Goal: Information Seeking & Learning: Check status

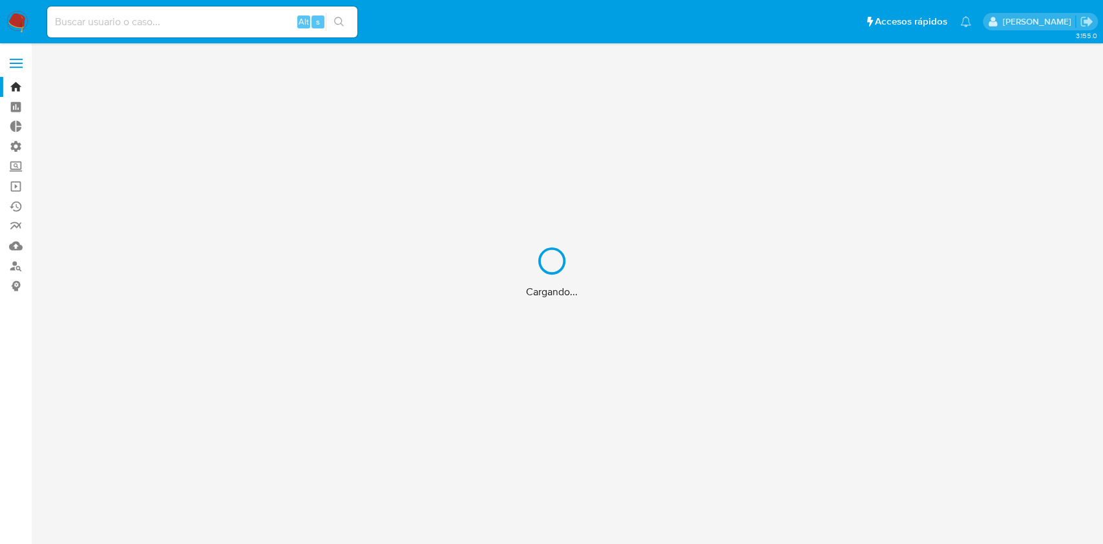
click at [227, 14] on div "Cargando..." at bounding box center [551, 272] width 1103 height 544
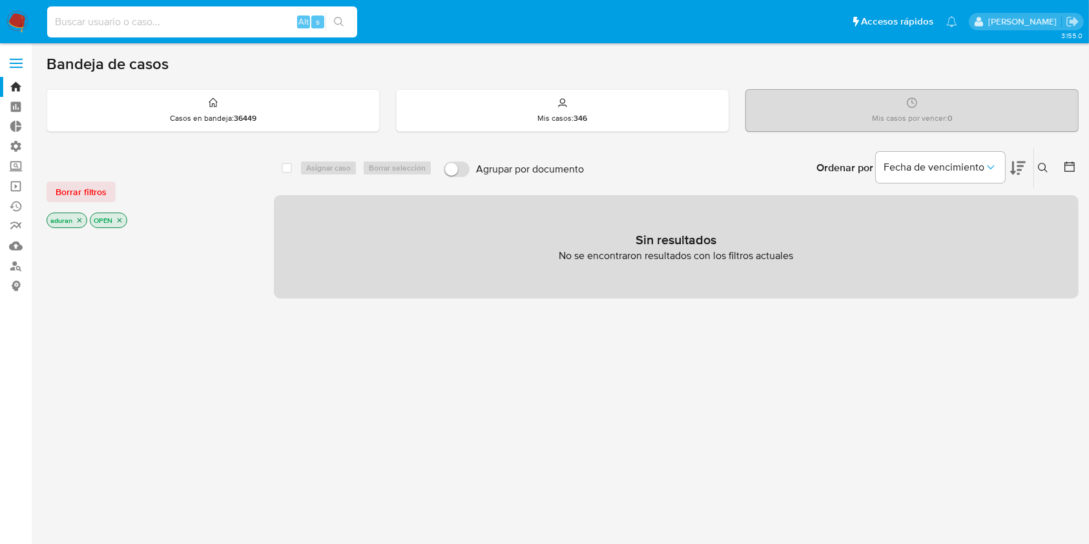
click at [224, 23] on input at bounding box center [202, 22] width 310 height 17
paste input "264128858"
type input "264128858"
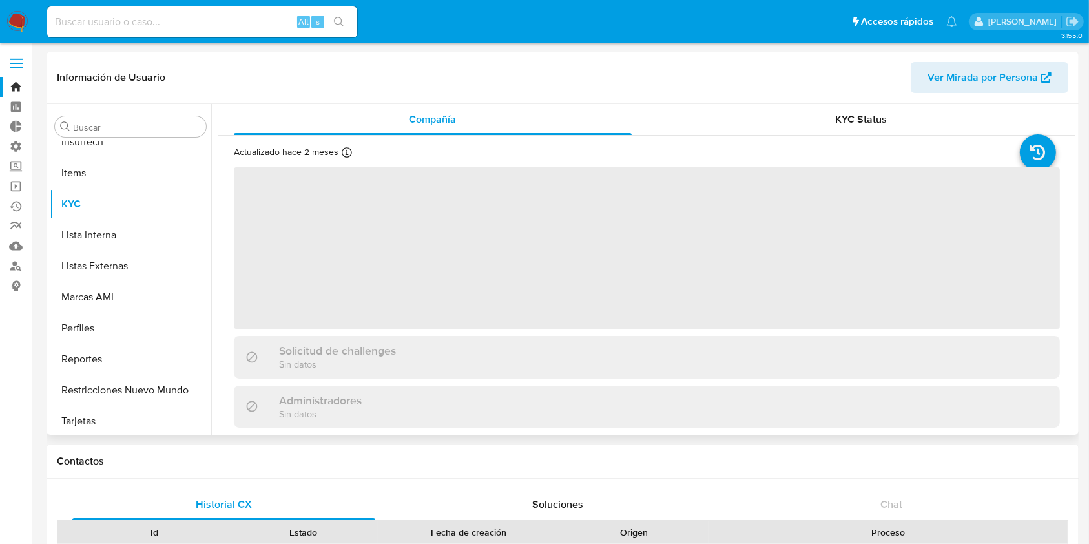
scroll to position [577, 0]
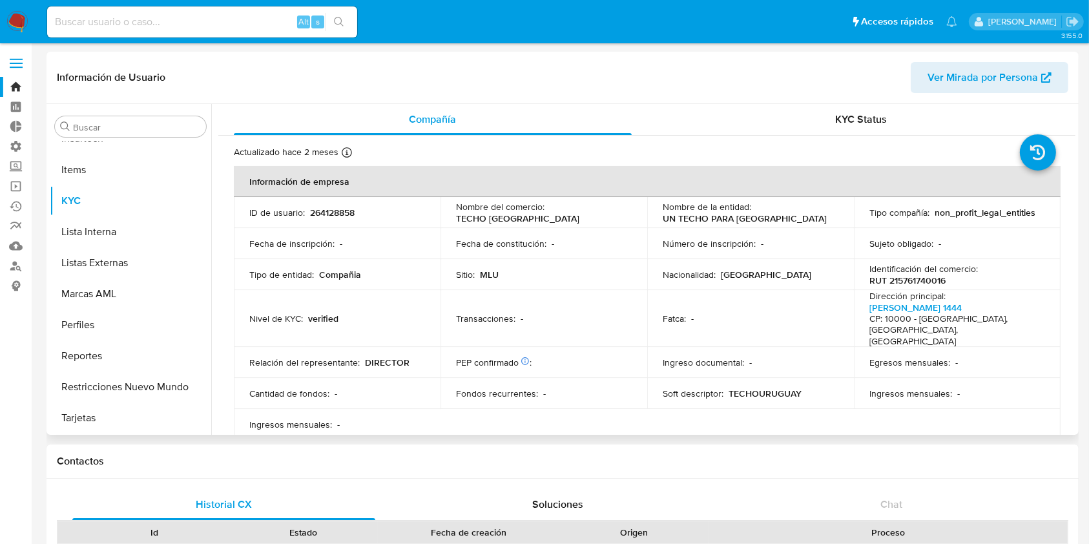
select select "10"
drag, startPoint x: 1040, startPoint y: 211, endPoint x: 933, endPoint y: 218, distance: 107.5
click at [933, 218] on td "Tipo compañía : non_profit_legal_entities" at bounding box center [957, 212] width 207 height 31
copy p "non_profit_legal_entities"
click at [62, 23] on input at bounding box center [202, 22] width 310 height 17
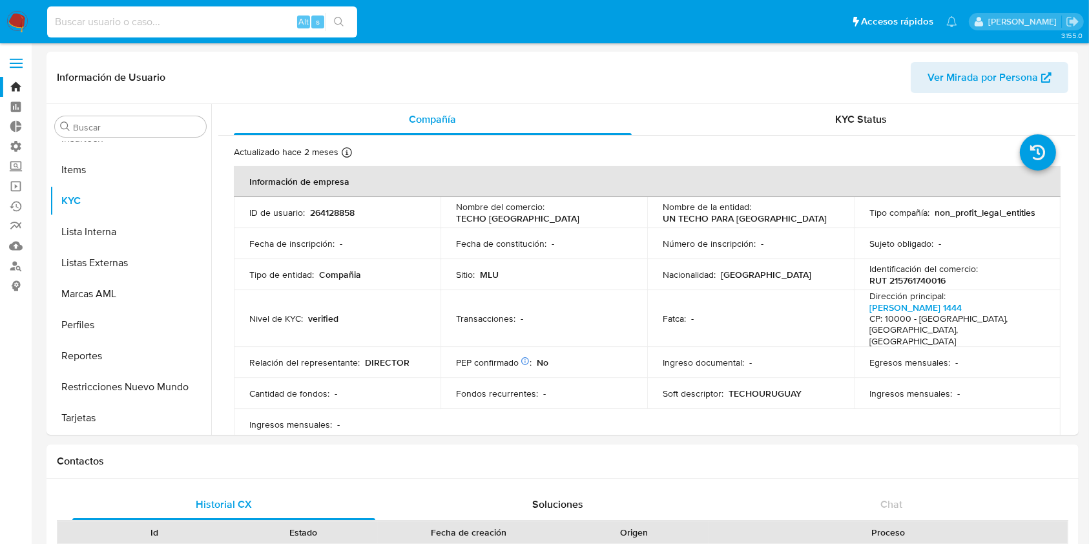
paste input "613488818"
type input "613488818"
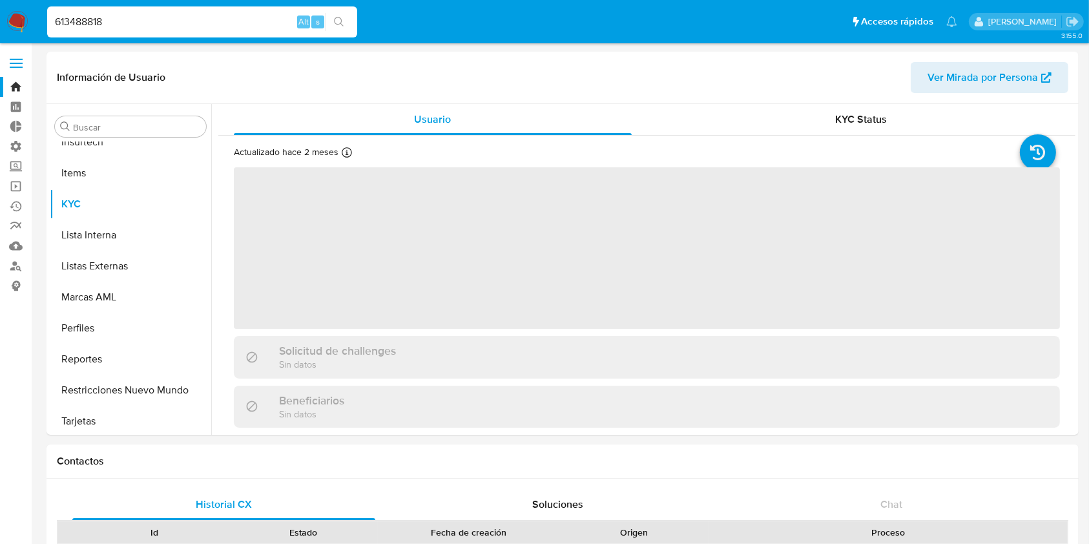
scroll to position [577, 0]
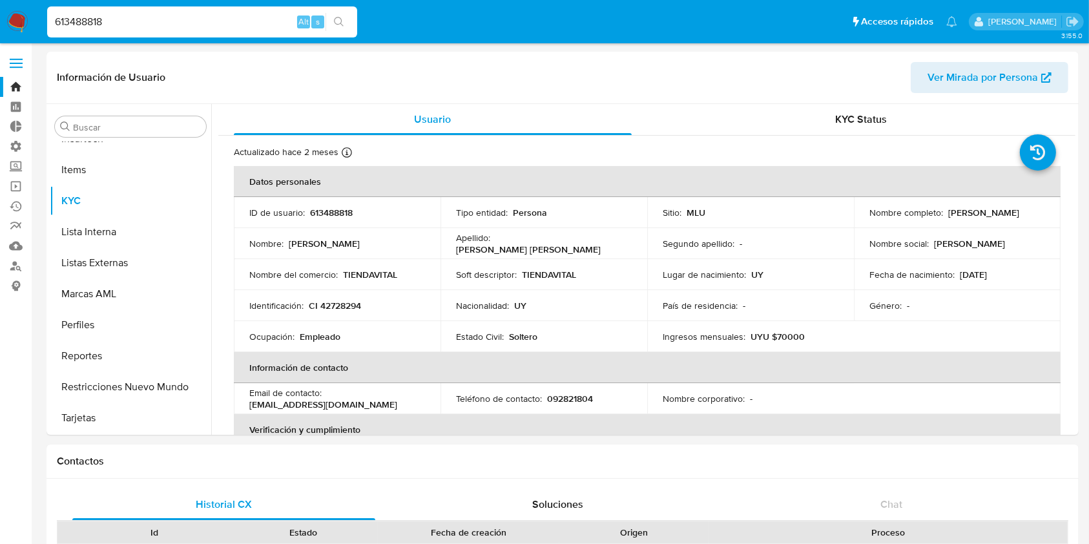
select select "10"
click at [1017, 411] on table "Datos personales ID de usuario : 613488818 Tipo entidad : Persona Sitio : MLU N…" at bounding box center [647, 398] width 827 height 465
click at [120, 233] on button "Lista Interna" at bounding box center [125, 231] width 151 height 31
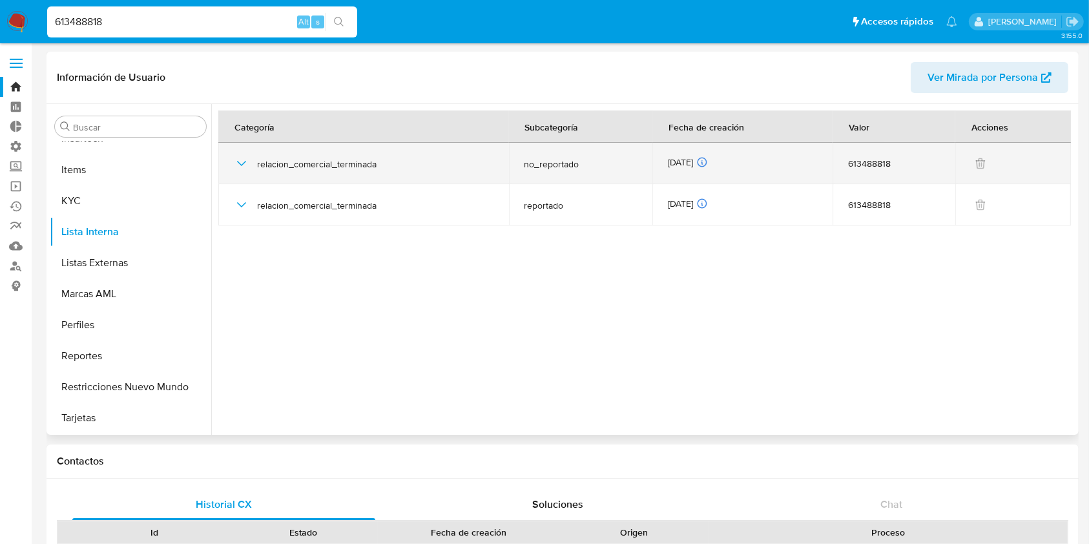
click at [232, 160] on td "relacion_comercial_terminada" at bounding box center [363, 163] width 291 height 41
click at [234, 167] on icon "button" at bounding box center [242, 164] width 16 height 16
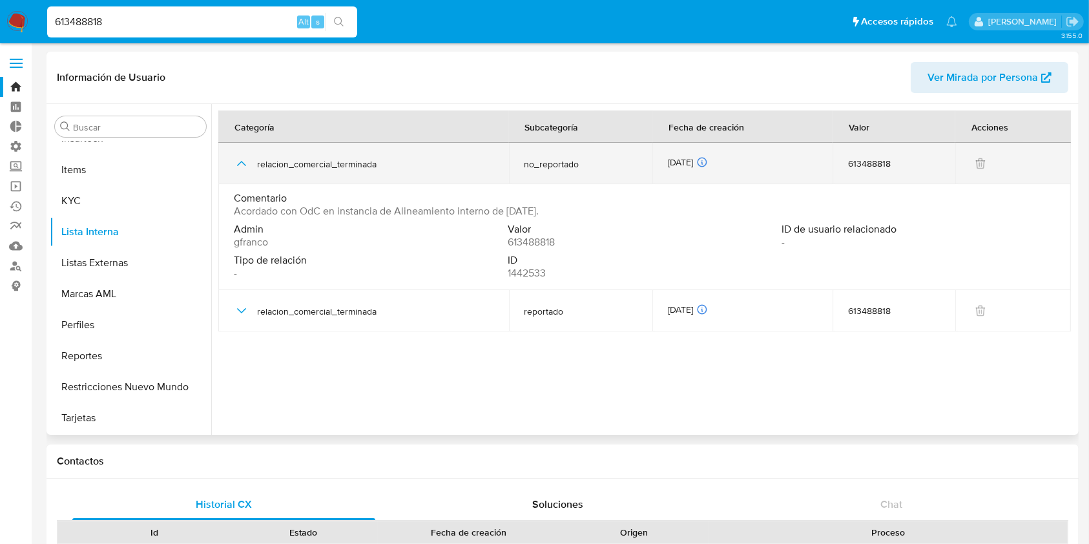
drag, startPoint x: 592, startPoint y: 173, endPoint x: 581, endPoint y: 174, distance: 11.0
click at [584, 174] on td "no_reportado" at bounding box center [580, 163] width 143 height 41
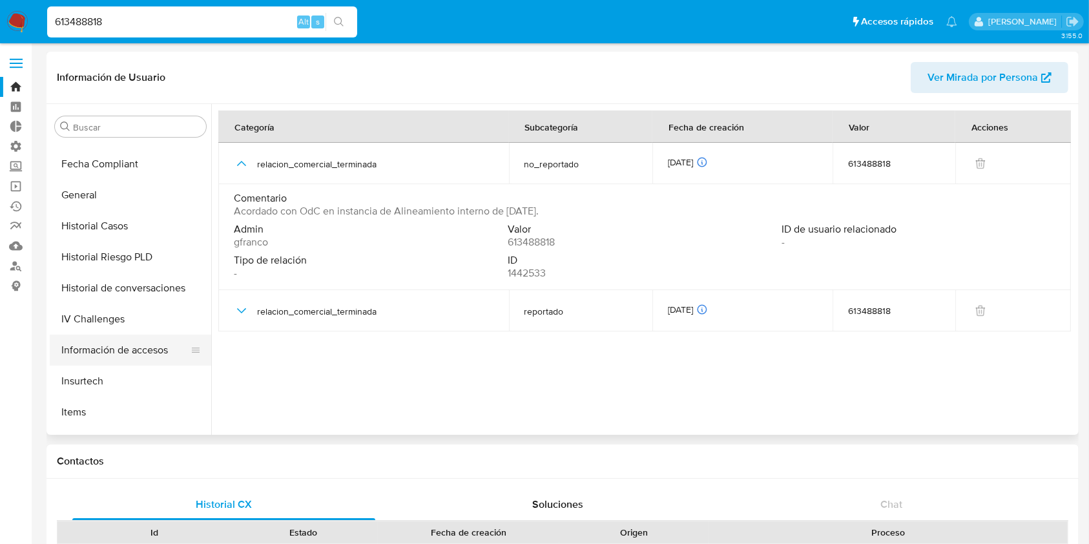
scroll to position [318, 0]
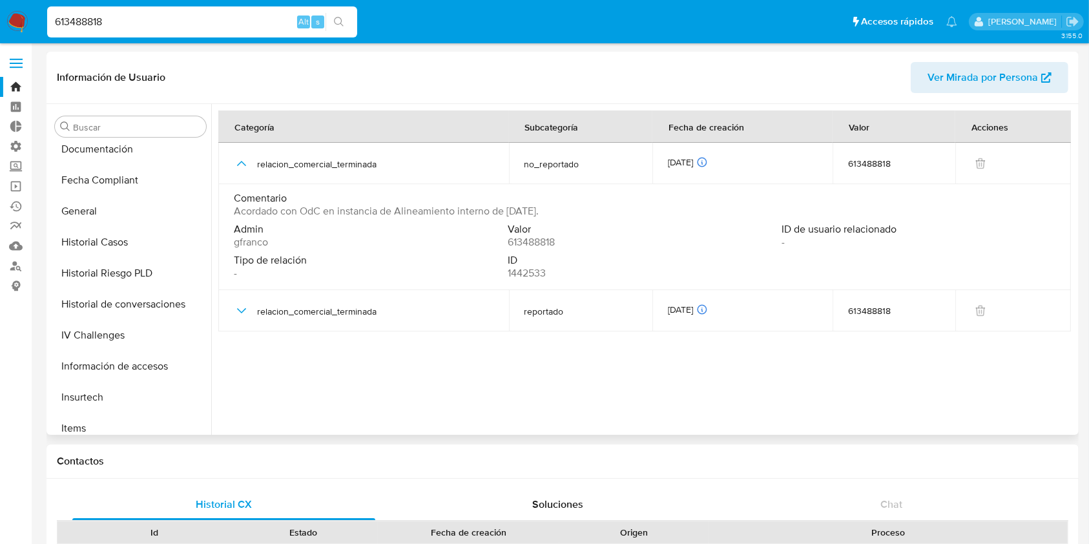
click at [922, 225] on span "ID de usuario relacionado" at bounding box center [917, 229] width 271 height 13
drag, startPoint x: 837, startPoint y: 59, endPoint x: 822, endPoint y: 57, distance: 15.0
click at [837, 59] on div "Información de Usuario Ver Mirada por Persona" at bounding box center [563, 78] width 1032 height 52
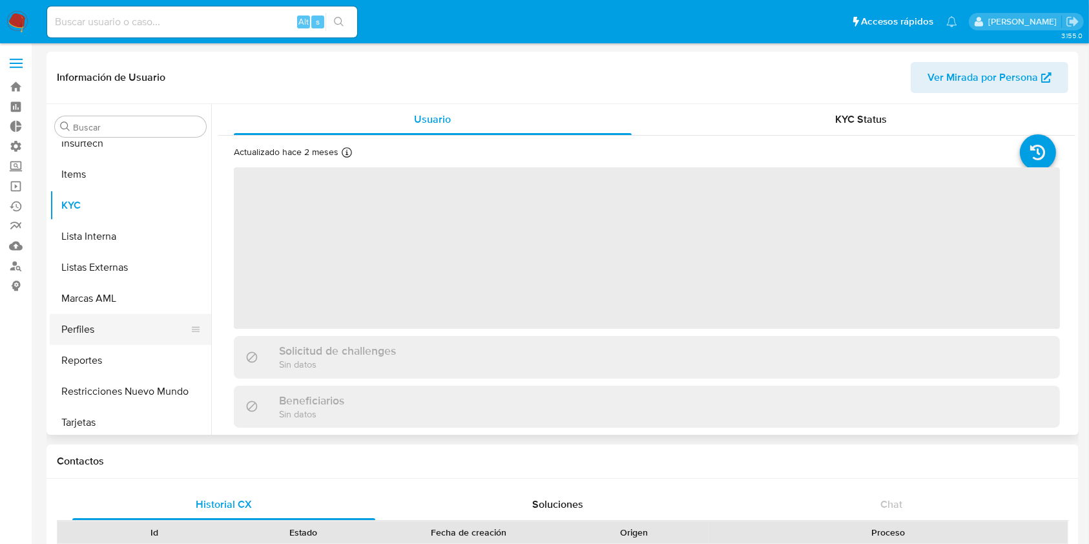
scroll to position [577, 0]
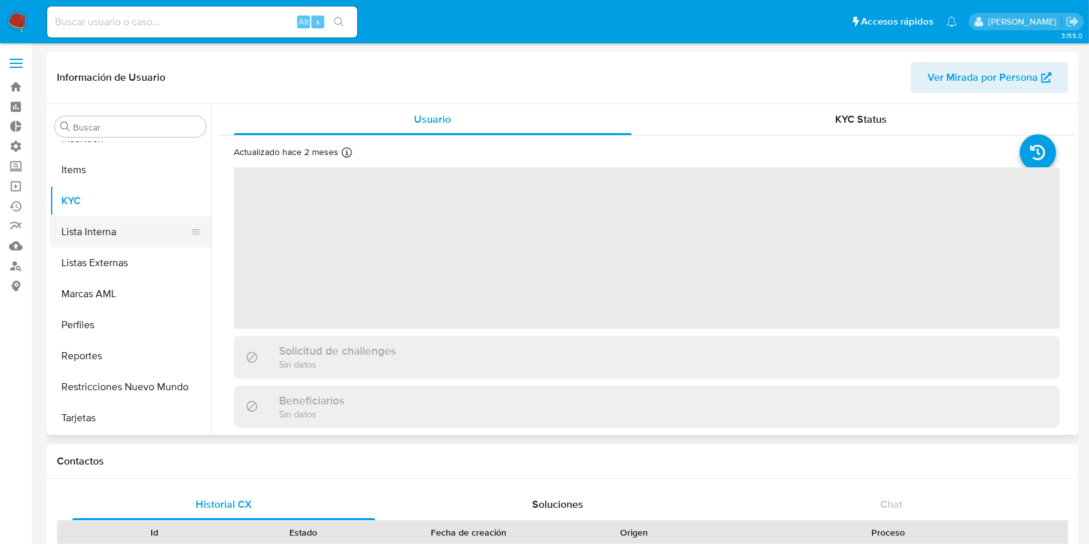
click at [119, 240] on button "Lista Interna" at bounding box center [125, 231] width 151 height 31
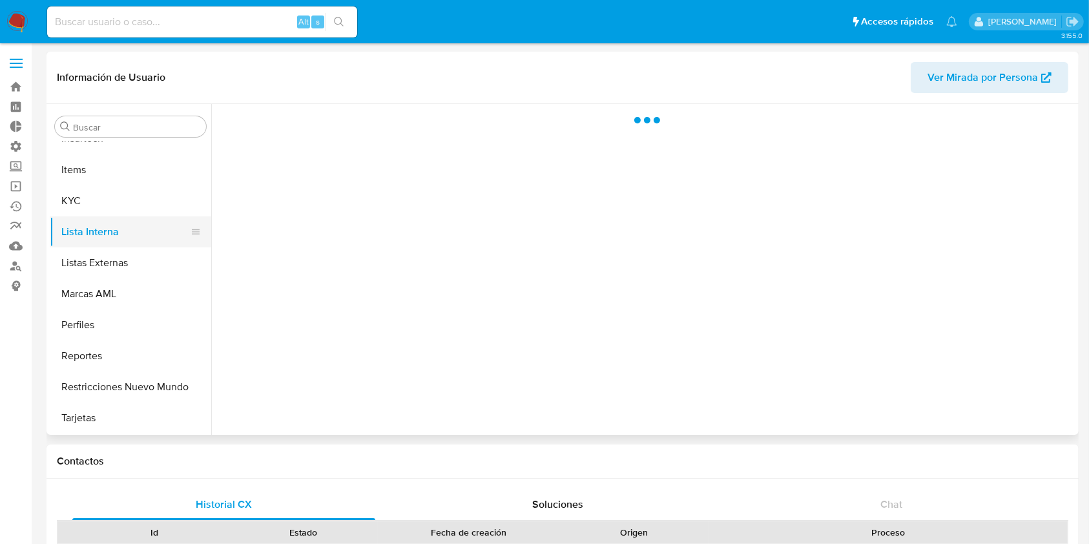
select select "10"
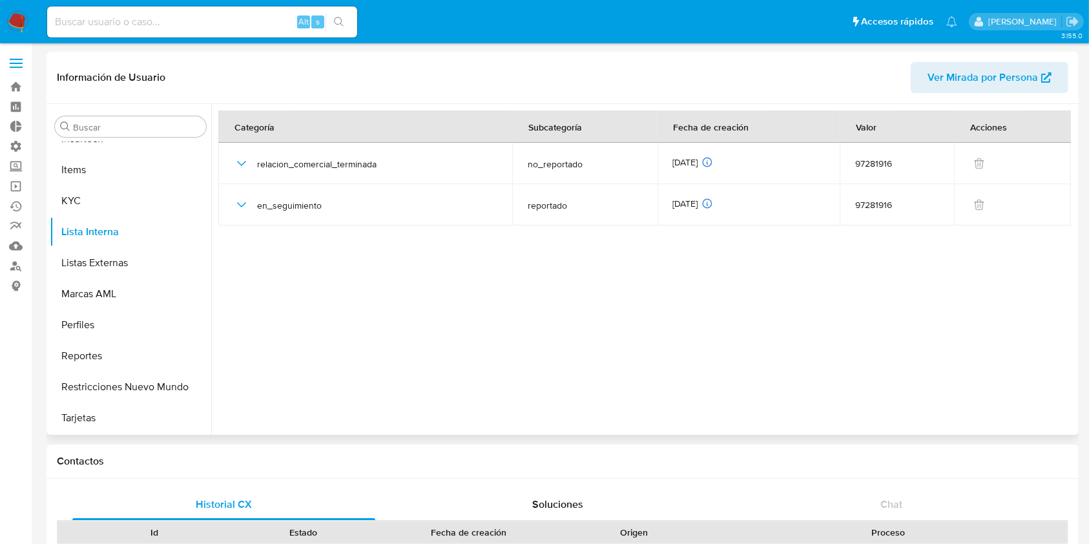
click at [932, 317] on div at bounding box center [643, 269] width 864 height 331
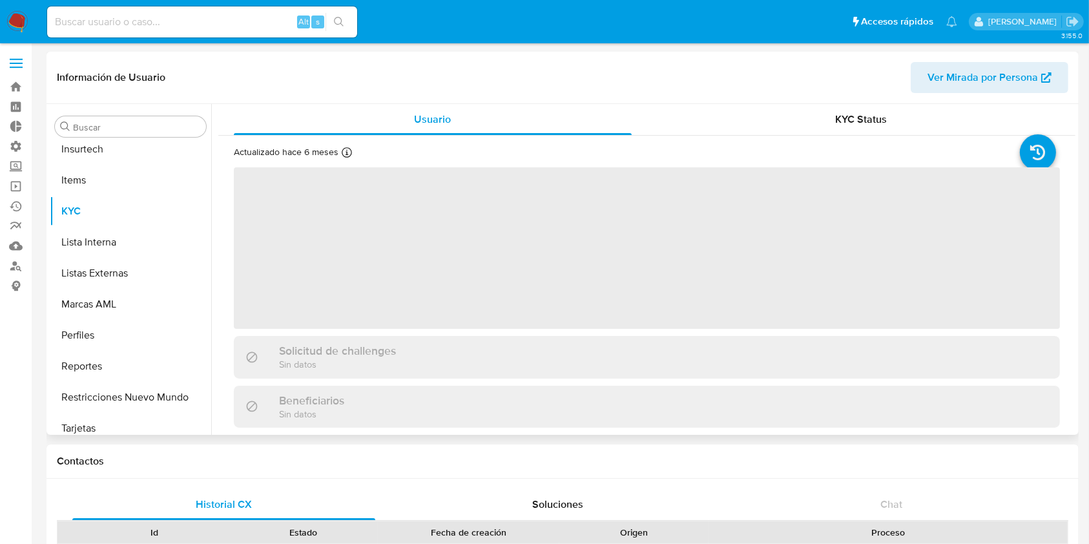
scroll to position [577, 0]
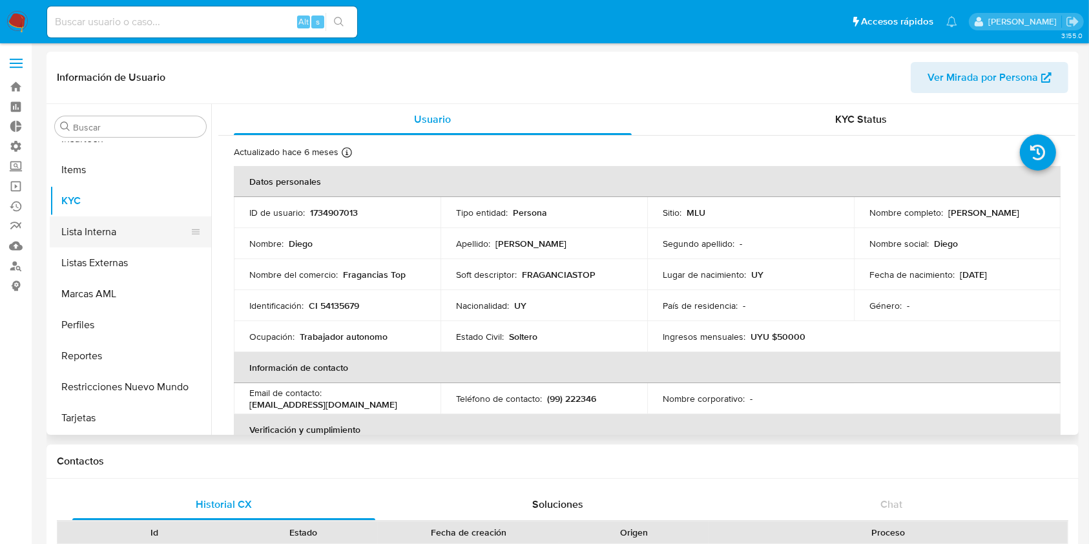
select select "10"
click at [121, 238] on button "Lista Interna" at bounding box center [125, 231] width 151 height 31
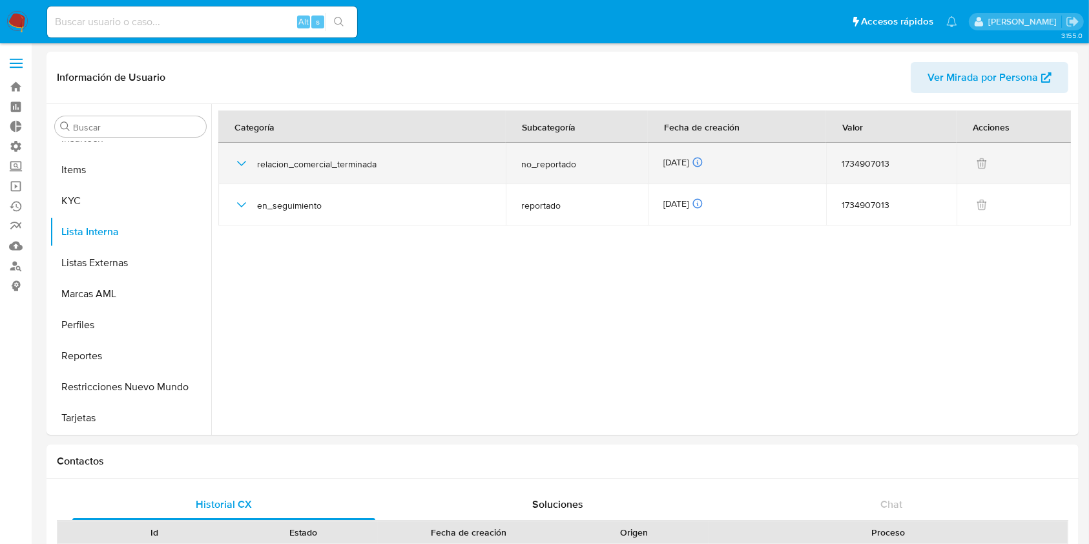
click at [235, 177] on div "relacion_comercial_terminada" at bounding box center [362, 163] width 256 height 41
click at [240, 170] on icon "button" at bounding box center [242, 164] width 16 height 16
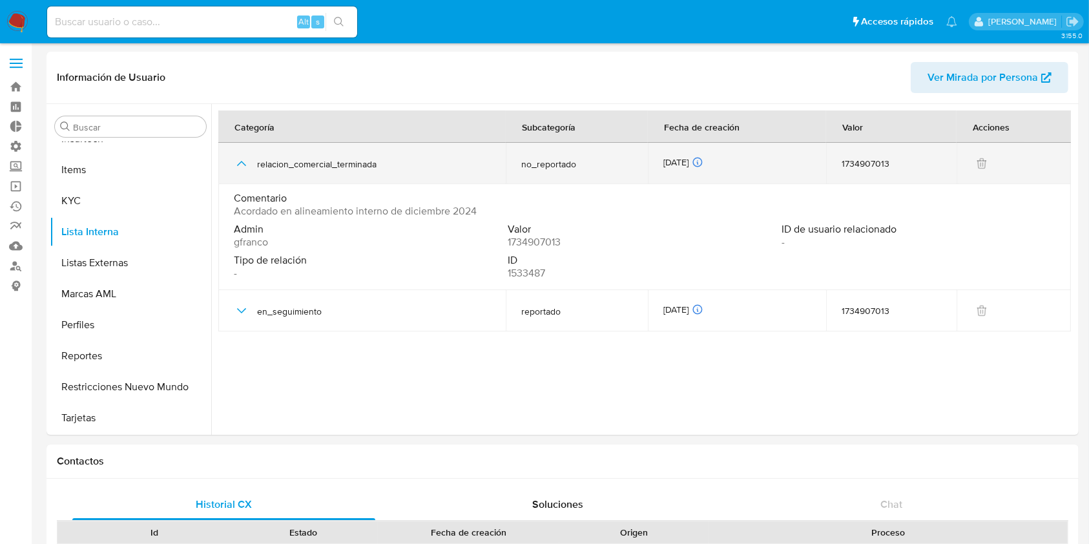
click at [240, 169] on icon "button" at bounding box center [242, 164] width 16 height 16
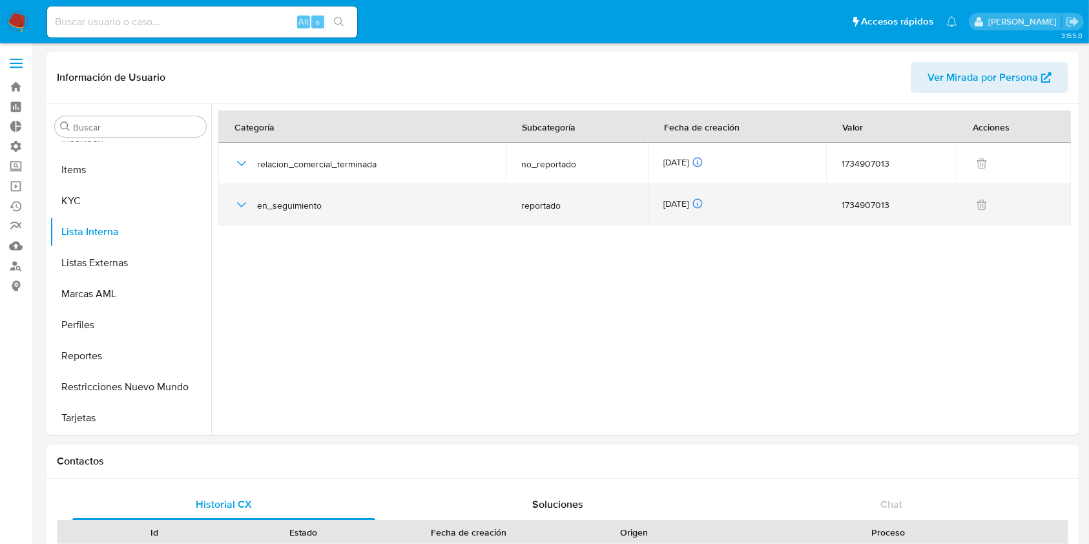
click at [235, 220] on div "en_seguimiento" at bounding box center [362, 204] width 256 height 41
click at [241, 203] on icon "button" at bounding box center [242, 205] width 16 height 16
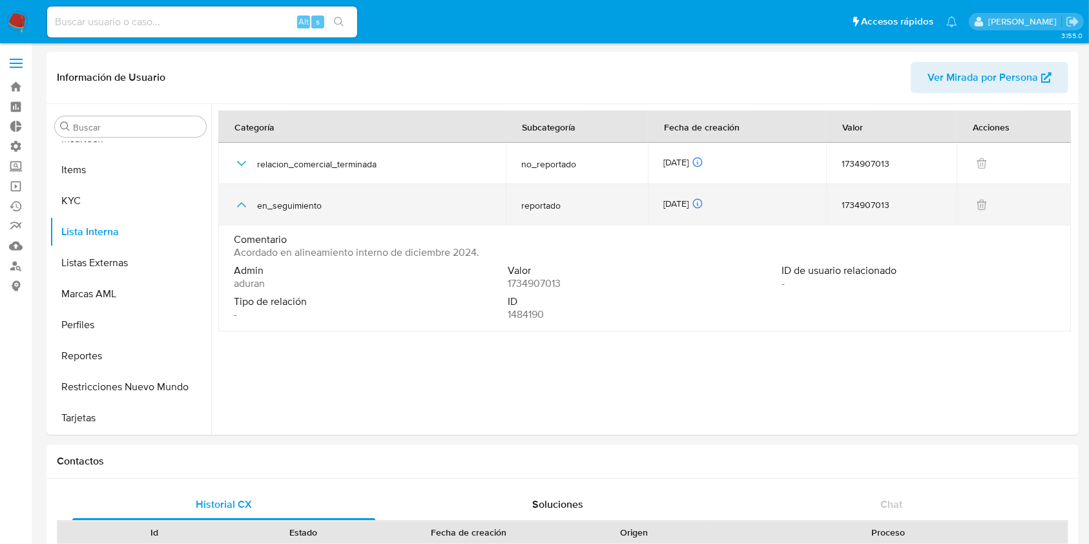
click at [241, 203] on icon "button" at bounding box center [241, 204] width 9 height 5
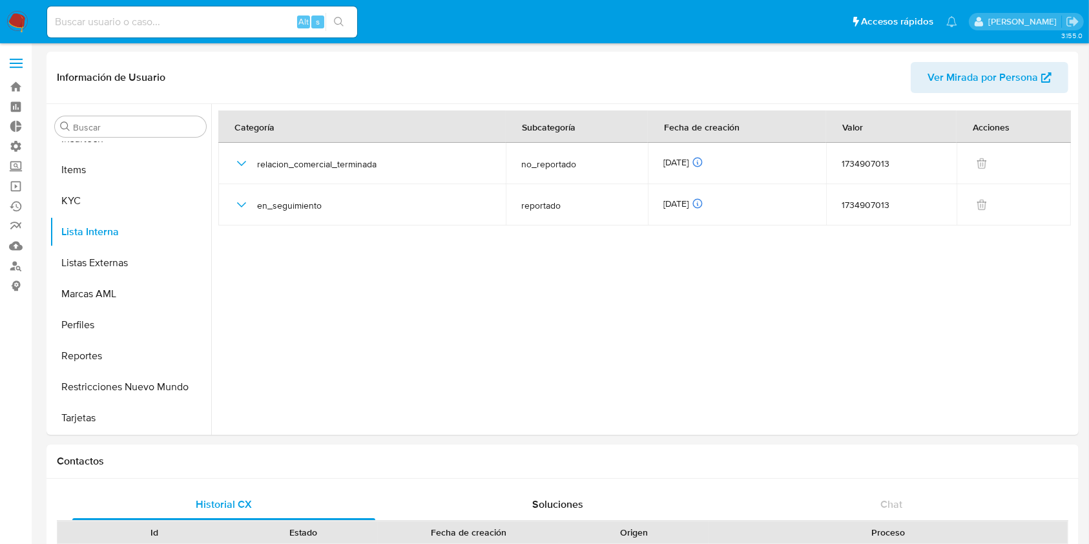
click at [1001, 258] on div at bounding box center [643, 269] width 864 height 331
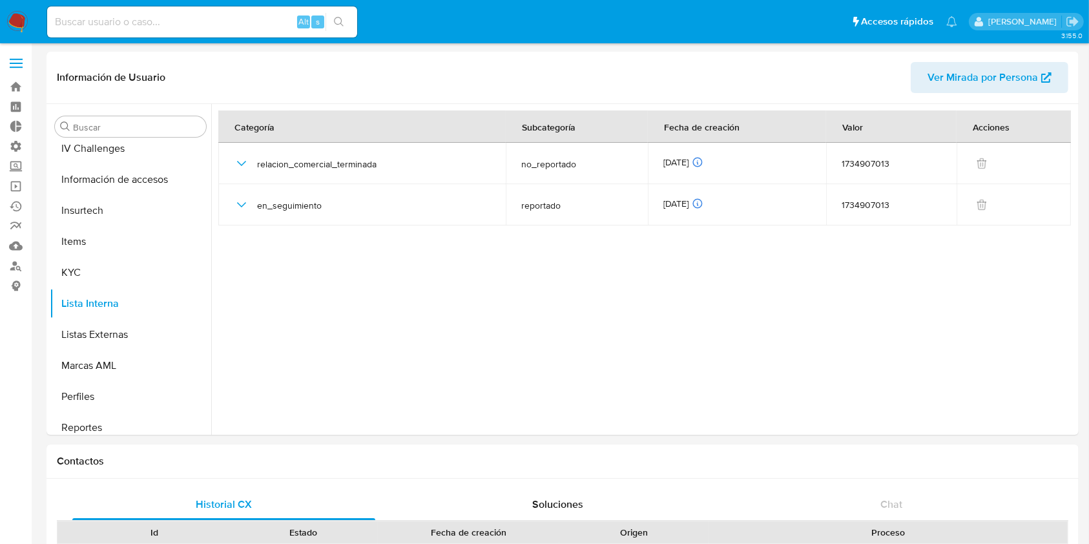
scroll to position [318, 0]
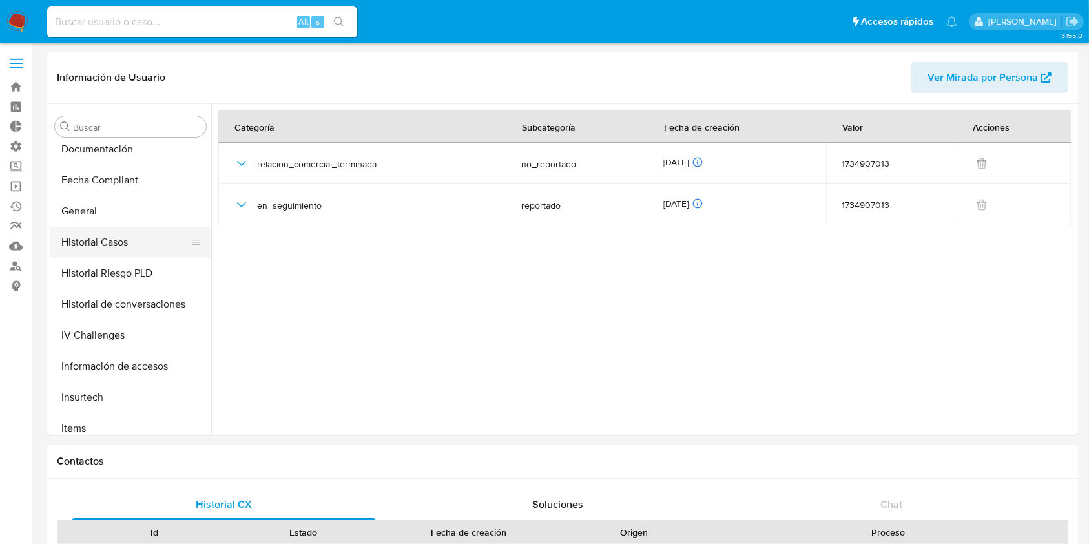
click at [132, 240] on button "Historial Casos" at bounding box center [125, 242] width 151 height 31
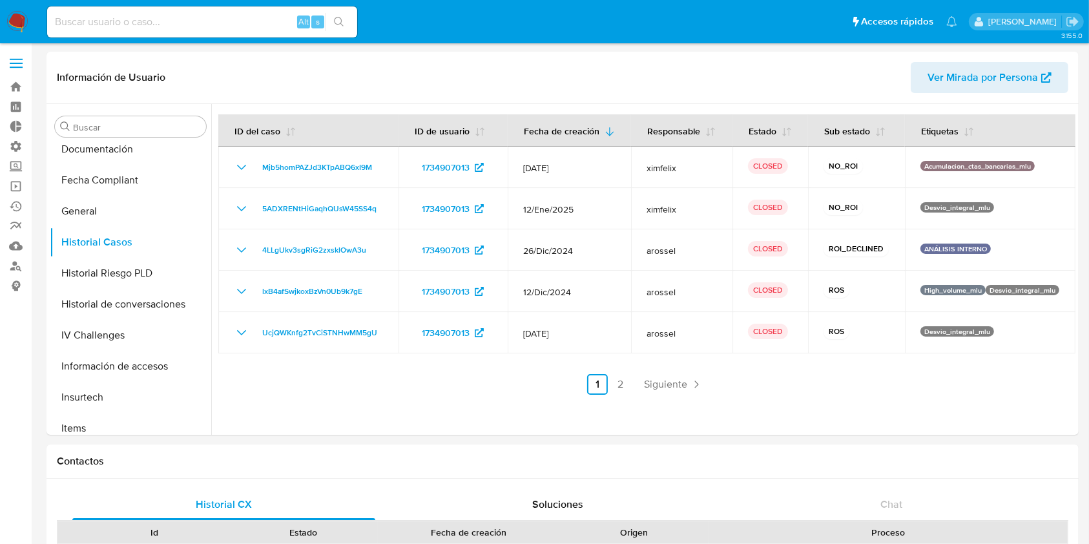
click at [806, 69] on header "Información de Usuario Ver Mirada por Persona" at bounding box center [563, 77] width 1012 height 31
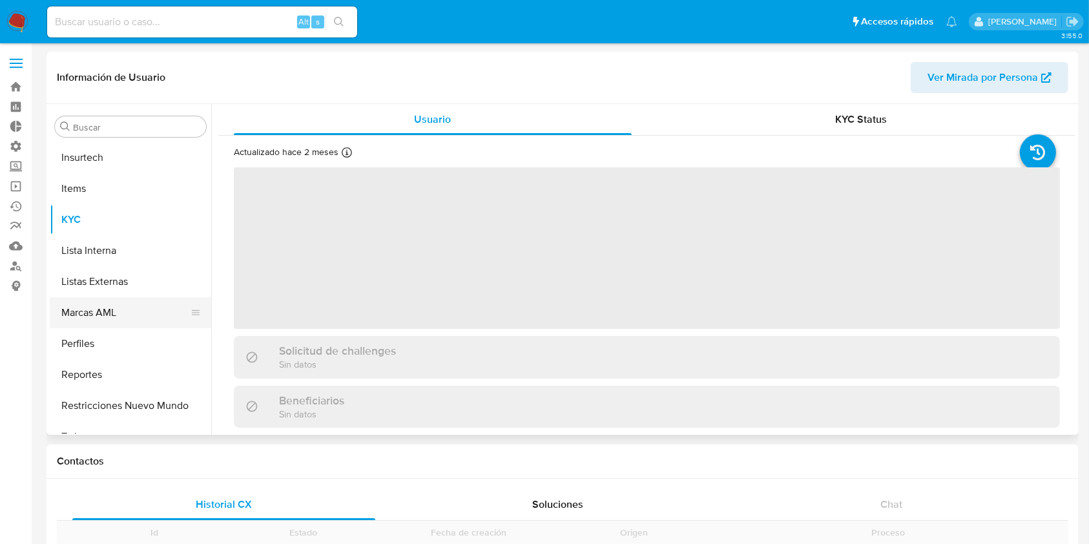
scroll to position [577, 0]
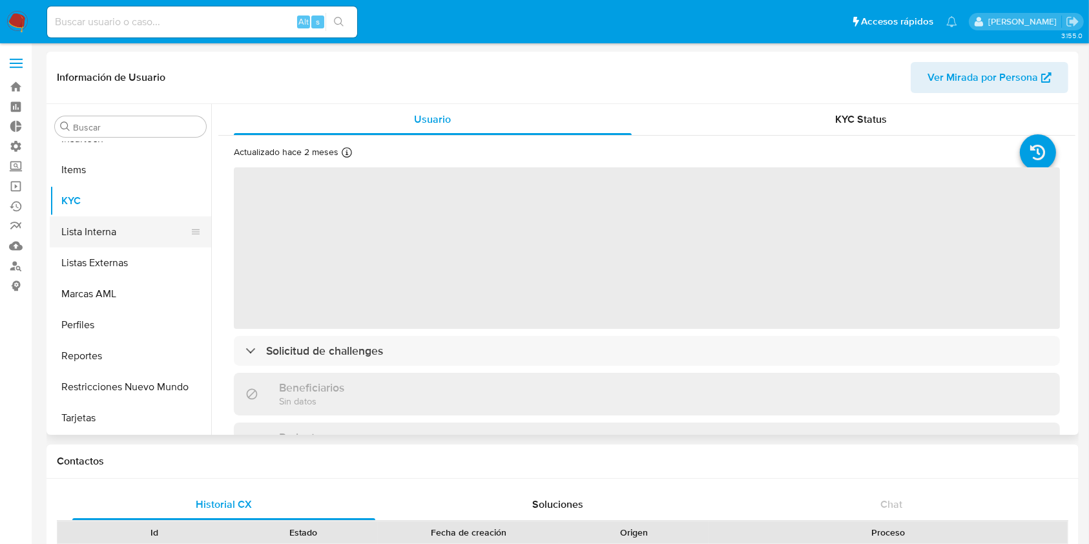
click at [105, 223] on button "Lista Interna" at bounding box center [125, 231] width 151 height 31
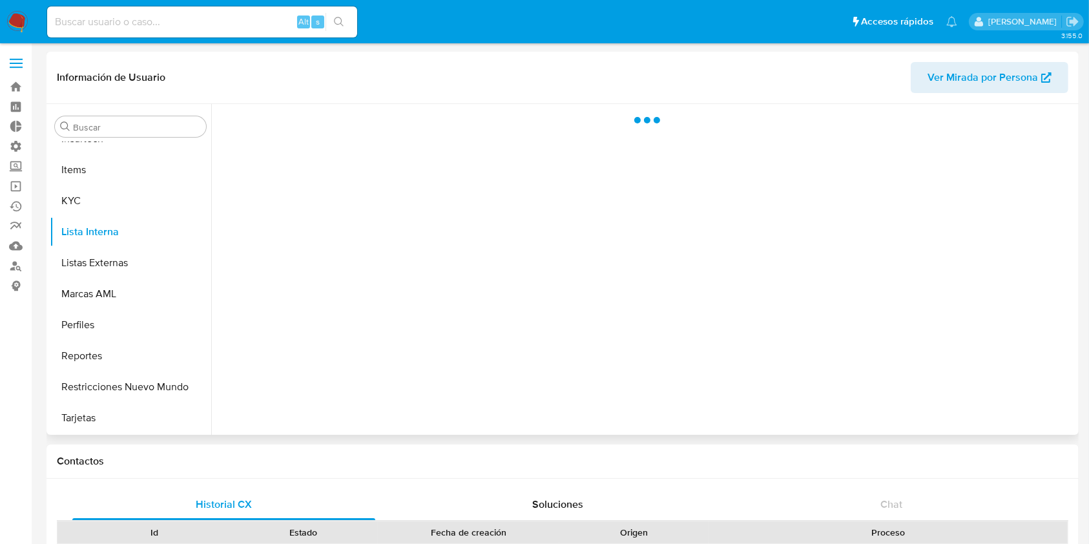
select select "10"
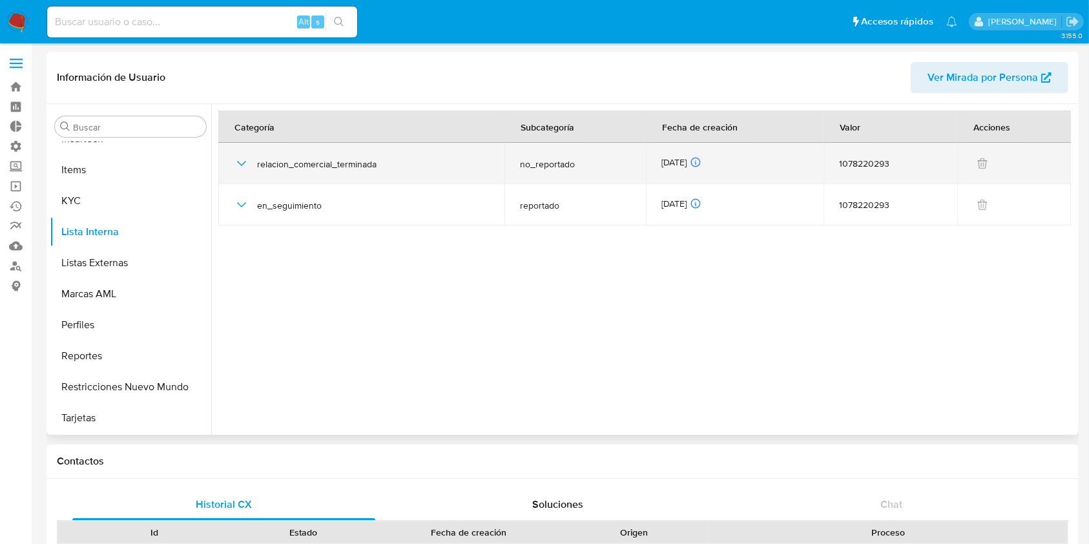
click at [229, 163] on td "relacion_comercial_terminada" at bounding box center [361, 163] width 286 height 41
click at [236, 161] on icon "button" at bounding box center [242, 164] width 16 height 16
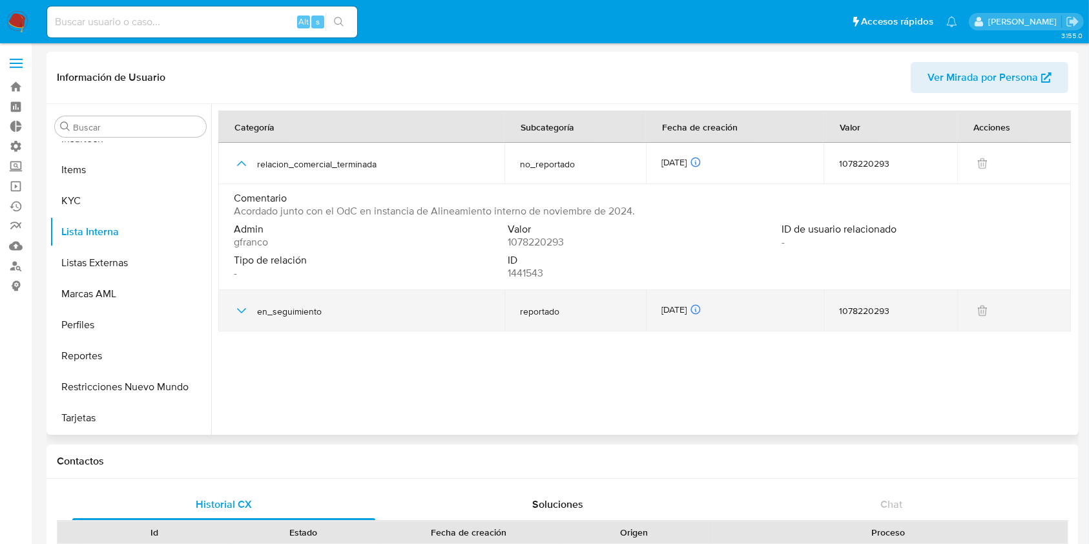
click at [238, 317] on icon "button" at bounding box center [242, 311] width 16 height 16
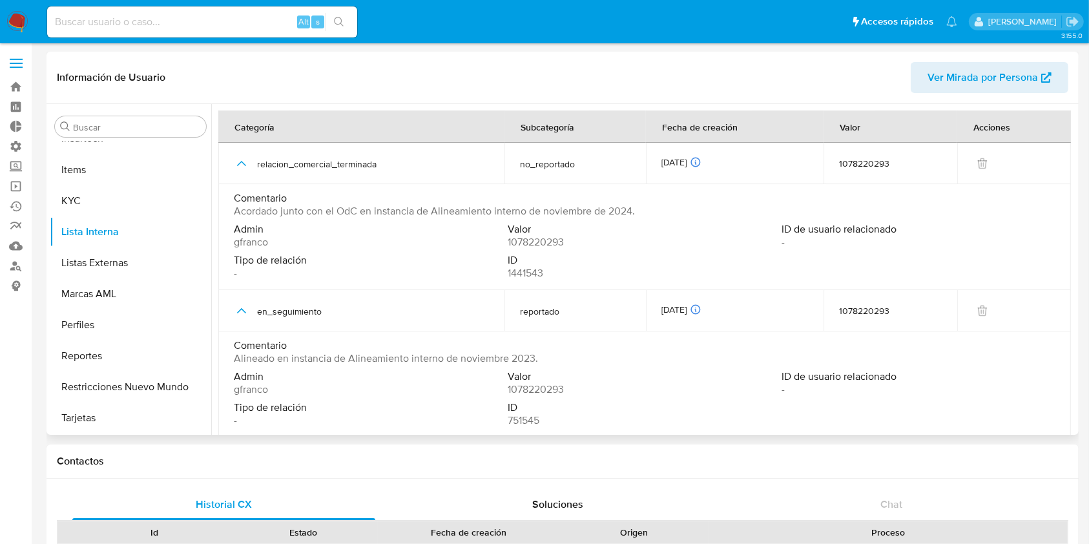
click at [817, 93] on div "Información de Usuario Ver Mirada por Persona" at bounding box center [563, 78] width 1032 height 52
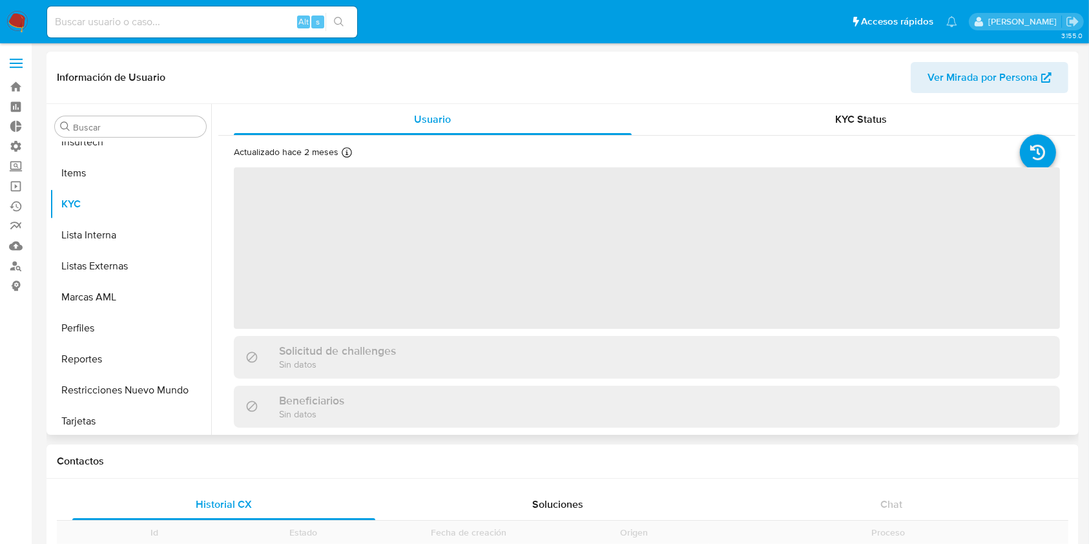
scroll to position [577, 0]
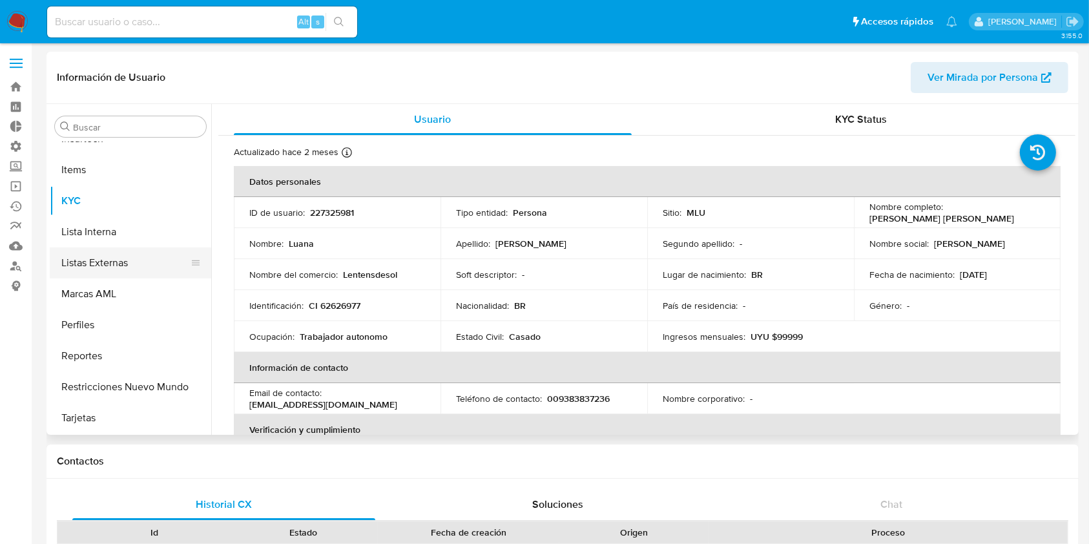
select select "10"
click at [133, 232] on button "Lista Interna" at bounding box center [125, 231] width 151 height 31
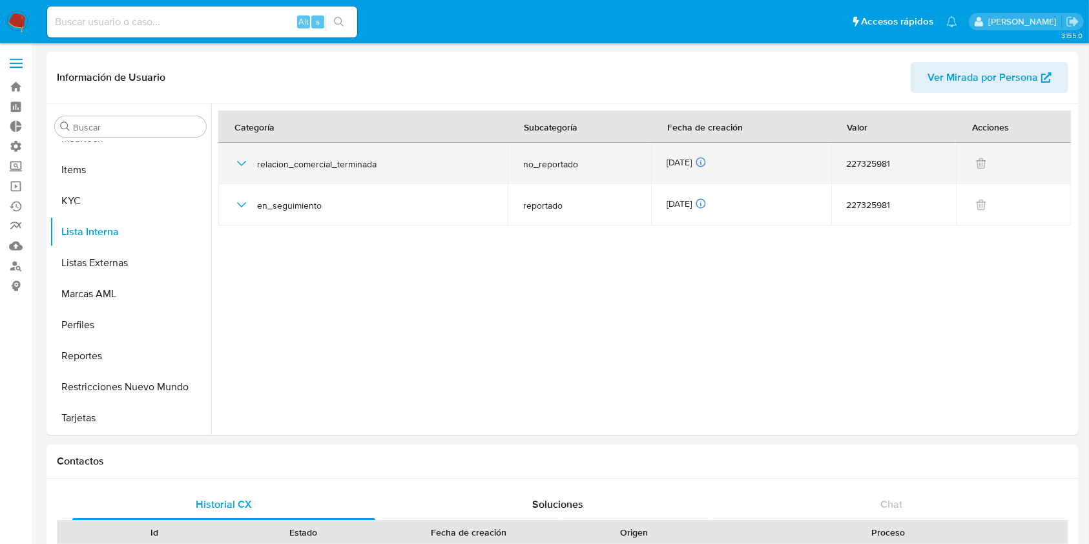
click at [232, 163] on td "relacion_comercial_terminada" at bounding box center [362, 163] width 289 height 41
click at [236, 169] on icon "button" at bounding box center [242, 164] width 16 height 16
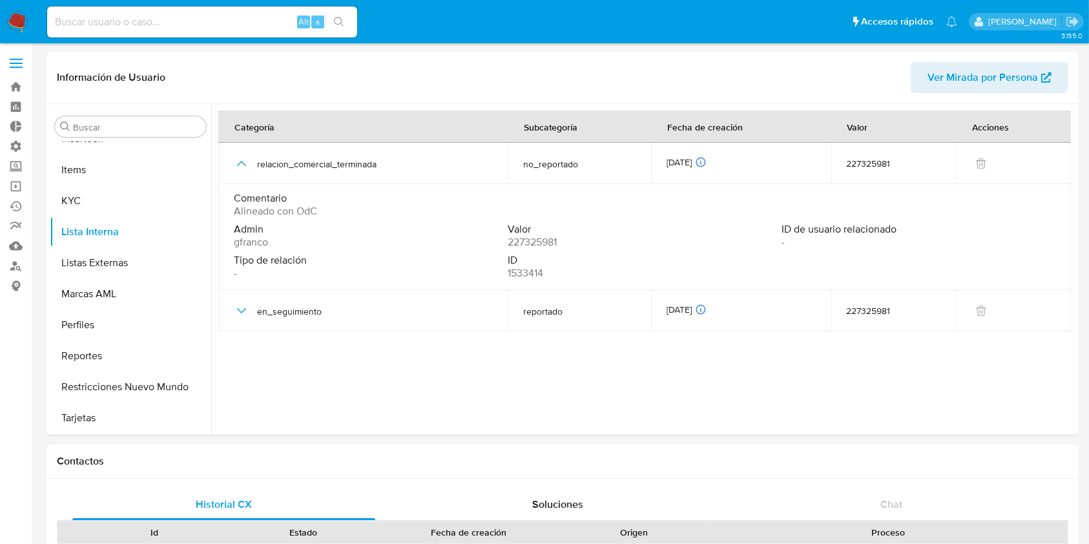
drag, startPoint x: 903, startPoint y: 307, endPoint x: 925, endPoint y: 334, distance: 34.4
click at [904, 313] on div "227325981" at bounding box center [894, 311] width 94 height 12
click at [106, 56] on div "Información de Usuario Ver Mirada por Persona" at bounding box center [563, 78] width 1032 height 52
